Goal: Transaction & Acquisition: Book appointment/travel/reservation

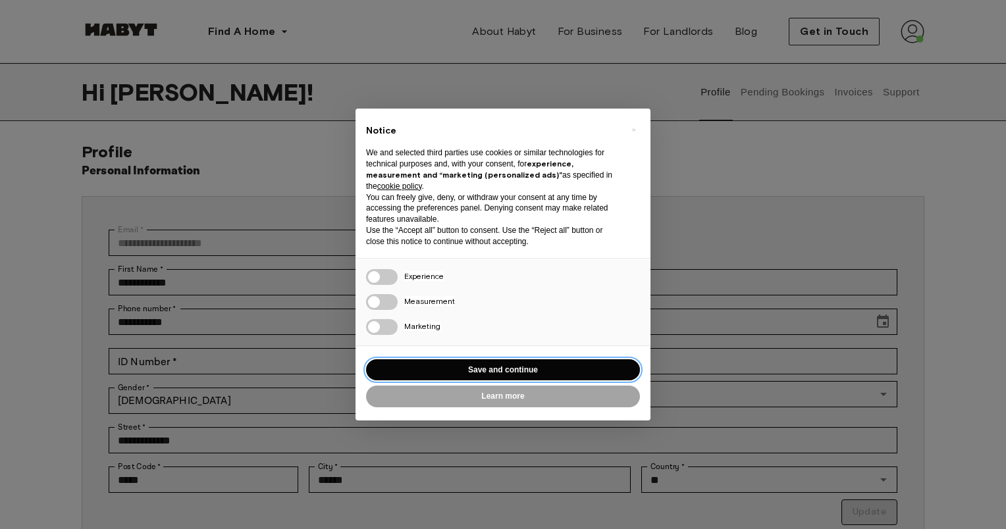
drag, startPoint x: 457, startPoint y: 362, endPoint x: 369, endPoint y: 256, distance: 137.9
click at [458, 362] on button "Save and continue" at bounding box center [503, 371] width 274 height 22
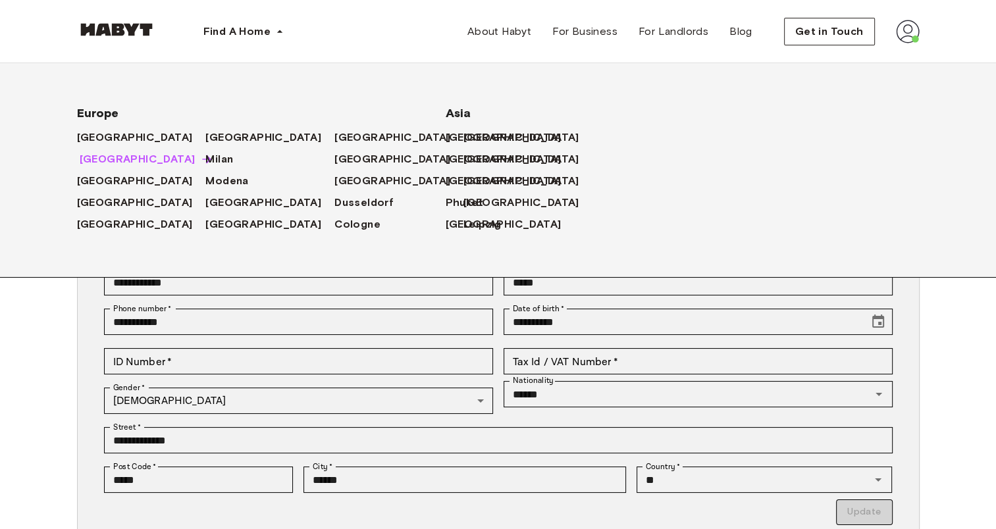
click at [103, 159] on span "[GEOGRAPHIC_DATA]" at bounding box center [138, 159] width 116 height 16
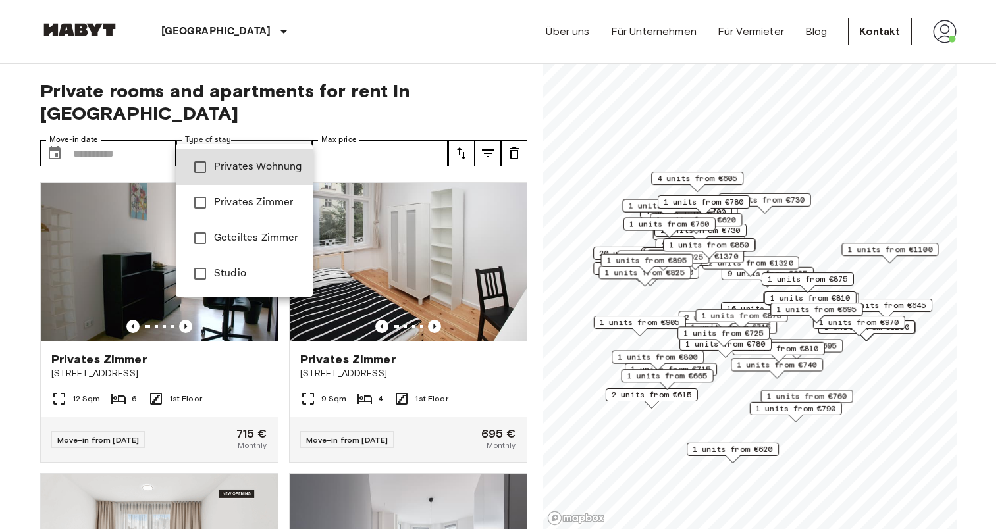
click at [269, 167] on span "Privates Wohnung" at bounding box center [258, 167] width 88 height 16
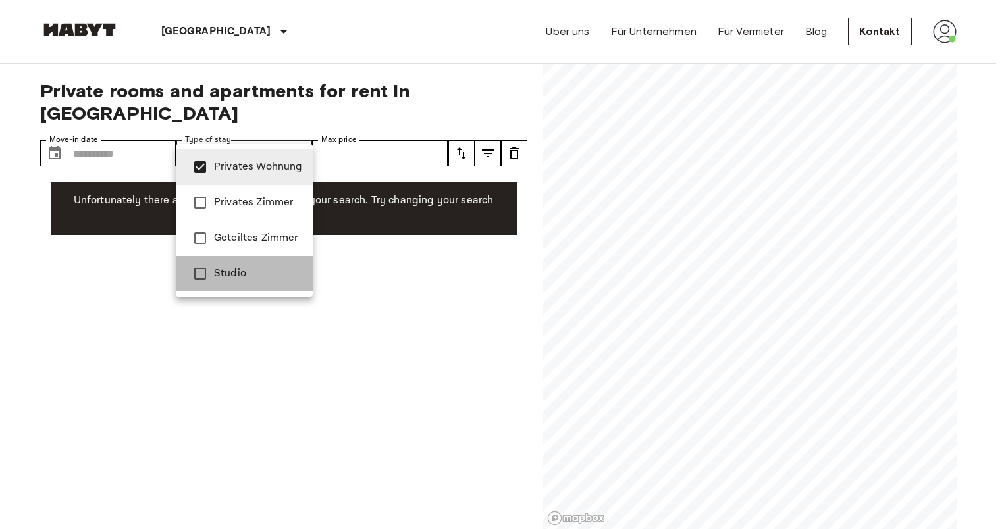
click at [244, 263] on li "Studio" at bounding box center [244, 274] width 137 height 36
type input "**********"
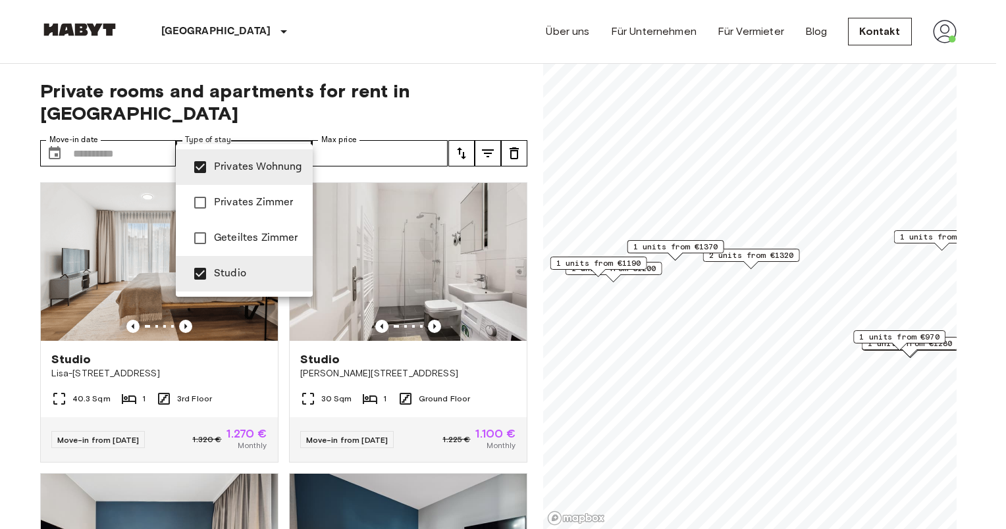
click at [455, 125] on div at bounding box center [503, 264] width 1006 height 529
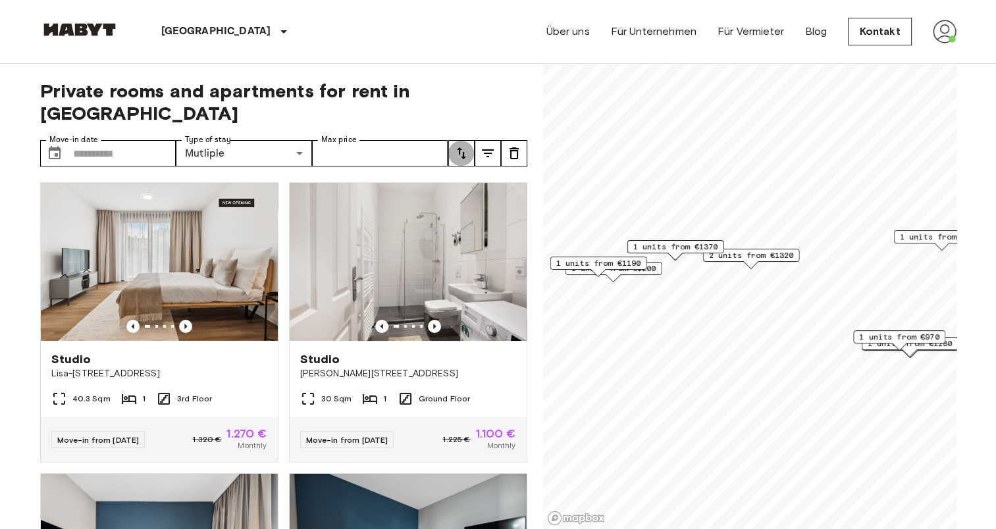
click at [455, 146] on icon "tune" at bounding box center [462, 154] width 16 height 16
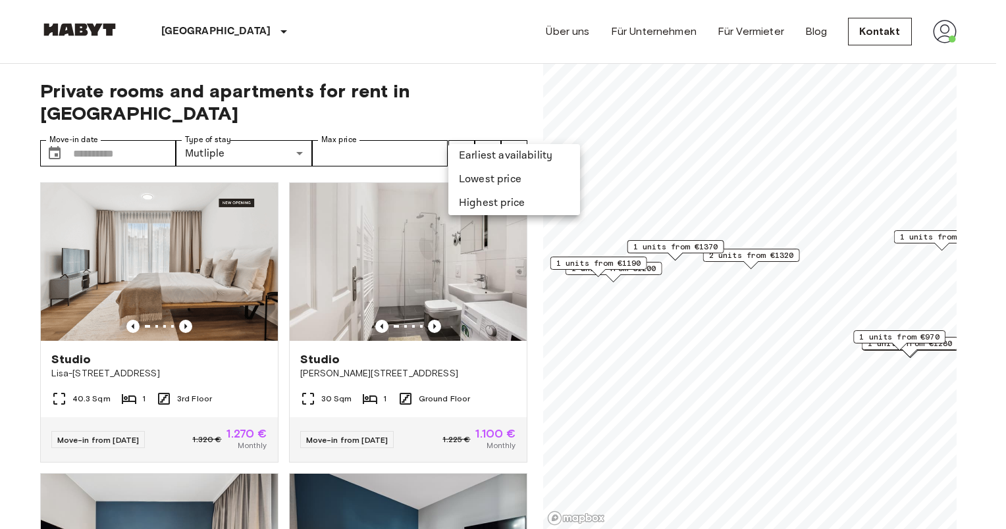
click at [461, 176] on li "Lowest price" at bounding box center [514, 180] width 132 height 24
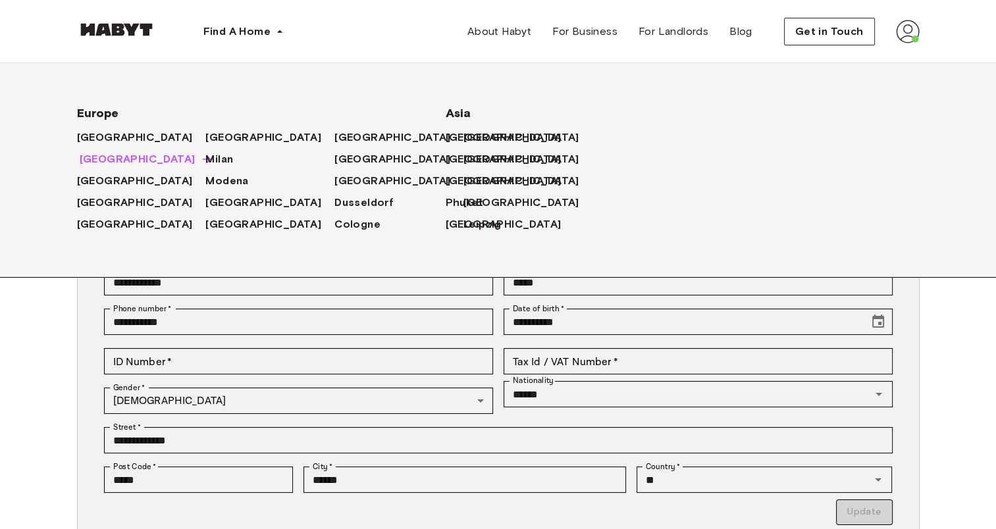
click at [93, 161] on span "[GEOGRAPHIC_DATA]" at bounding box center [138, 159] width 116 height 16
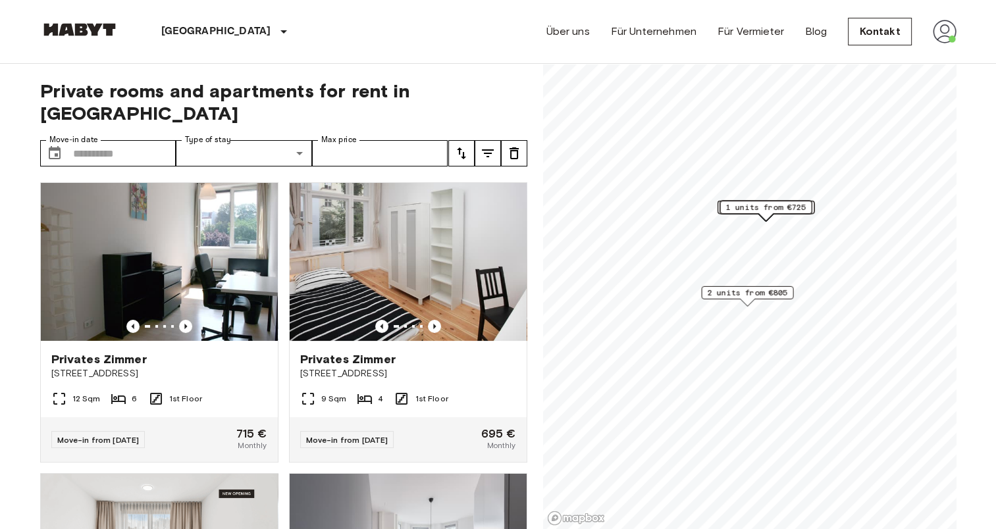
click at [469, 140] on button "tune" at bounding box center [461, 153] width 26 height 26
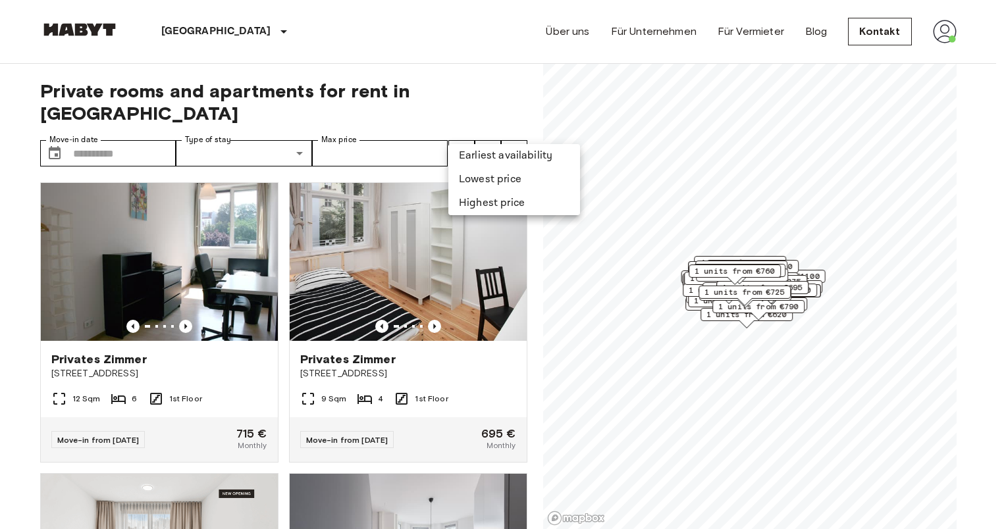
click at [472, 172] on li "Lowest price" at bounding box center [514, 180] width 132 height 24
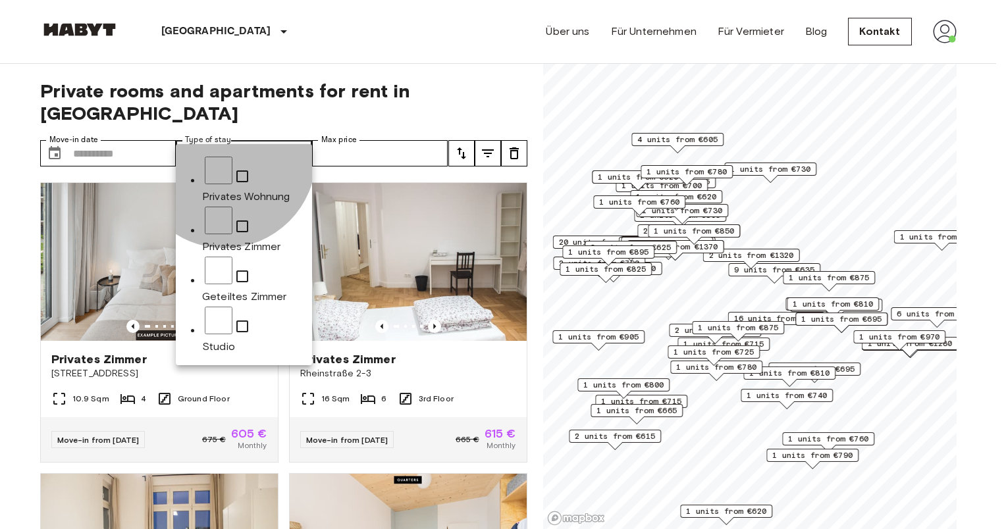
click at [225, 240] on span "Privates Zimmer" at bounding box center [241, 246] width 78 height 13
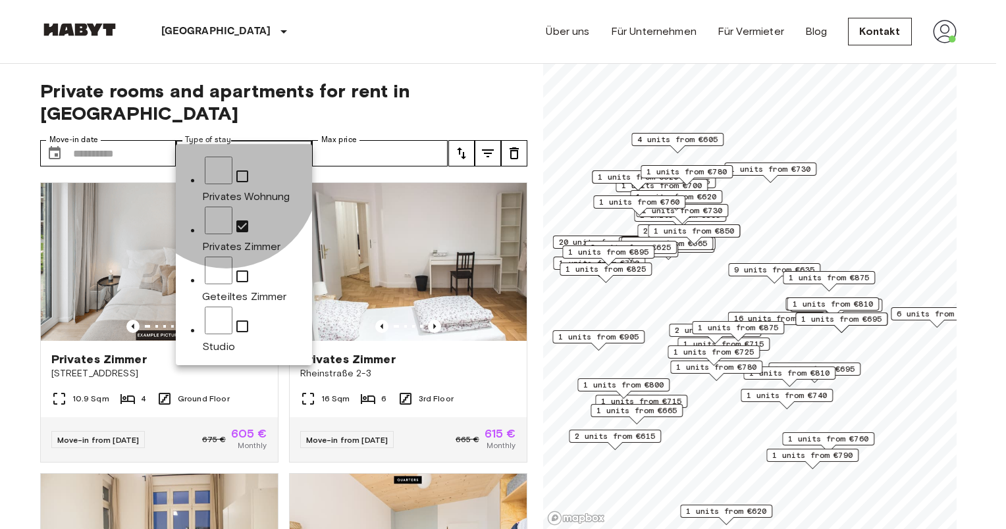
click at [227, 255] on li "Geteiltes Zimmer" at bounding box center [257, 280] width 110 height 50
click at [217, 340] on span "Studio" at bounding box center [218, 346] width 33 height 13
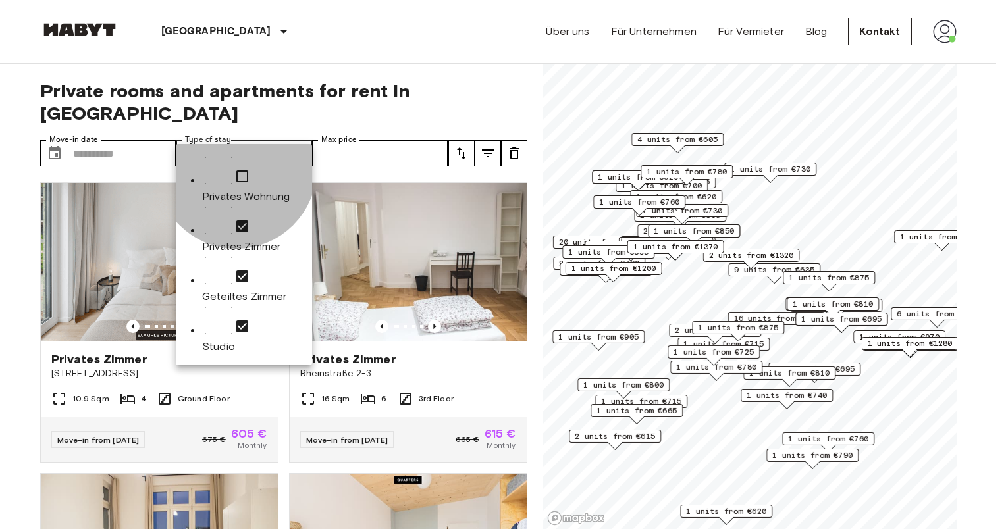
click at [236, 190] on span "Privates Wohnung" at bounding box center [246, 196] width 88 height 13
click at [229, 255] on li "Geteiltes Zimmer" at bounding box center [257, 280] width 110 height 50
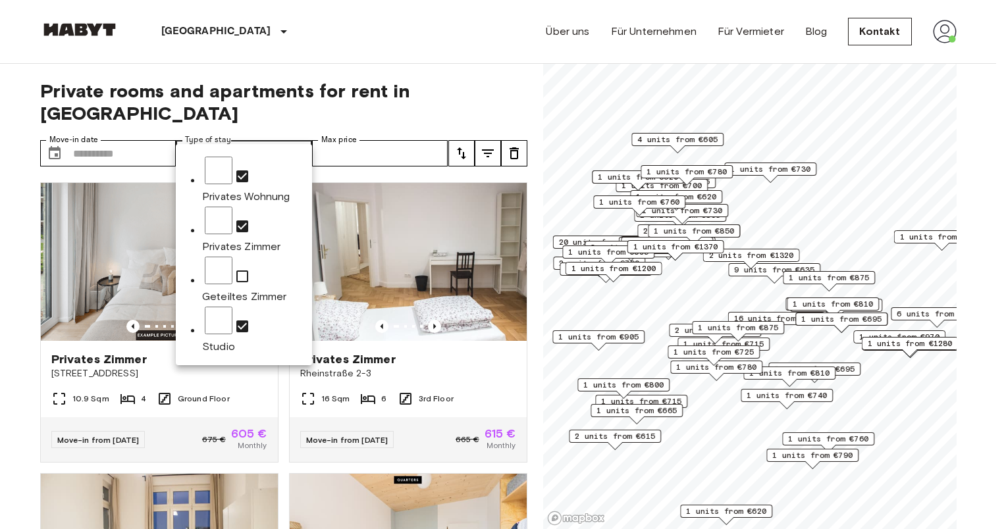
click at [220, 340] on span "Studio" at bounding box center [218, 346] width 33 height 13
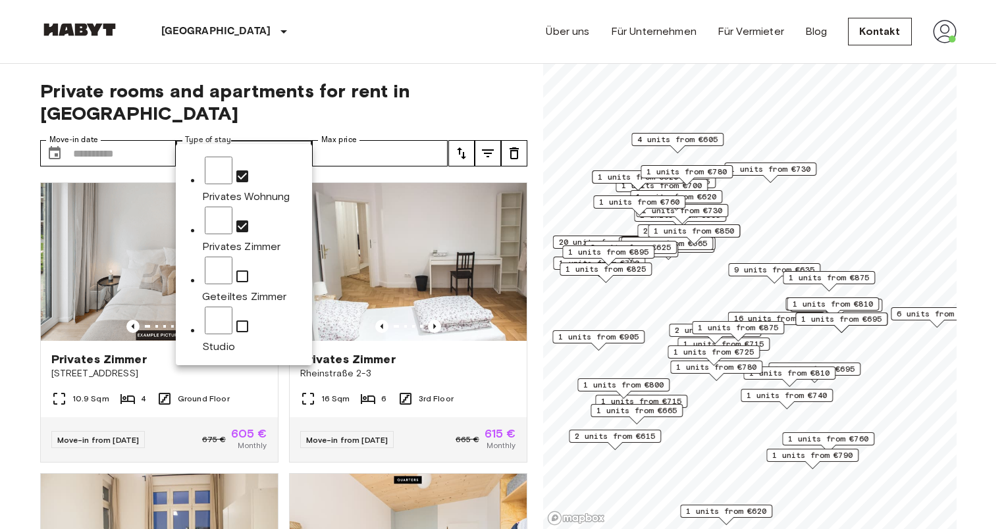
click at [248, 190] on span "Privates Wohnung" at bounding box center [246, 196] width 88 height 13
type input "**********"
drag, startPoint x: 359, startPoint y: 316, endPoint x: 450, endPoint y: 262, distance: 106.3
click at [450, 262] on div at bounding box center [503, 264] width 1006 height 529
